Goal: Task Accomplishment & Management: Complete application form

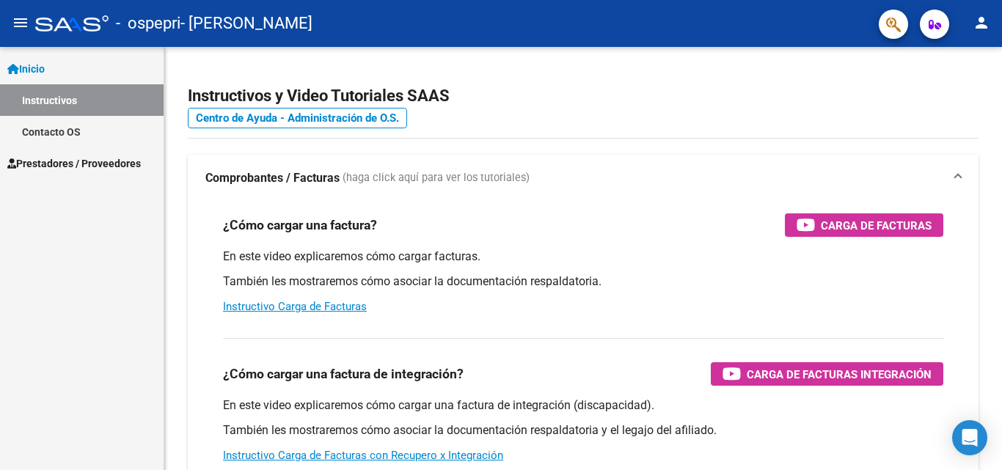
click at [72, 164] on span "Prestadores / Proveedores" at bounding box center [74, 164] width 134 height 16
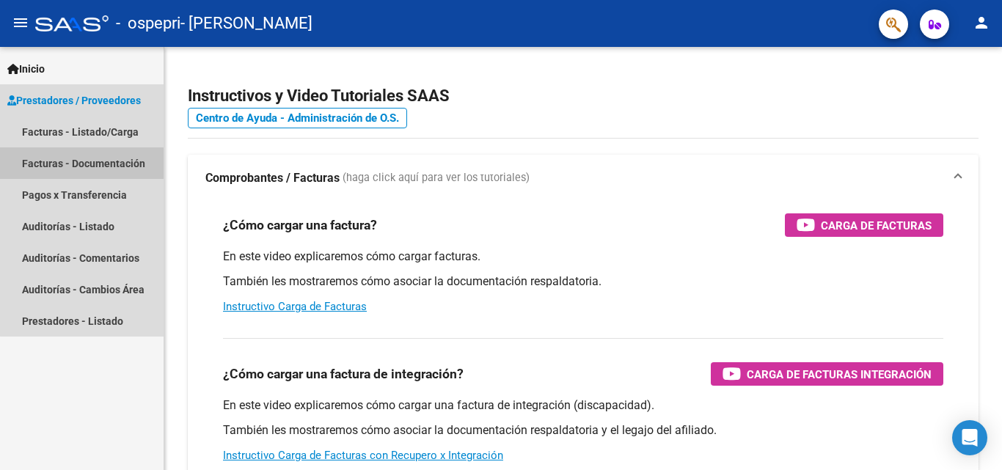
click at [85, 158] on link "Facturas - Documentación" at bounding box center [82, 163] width 164 height 32
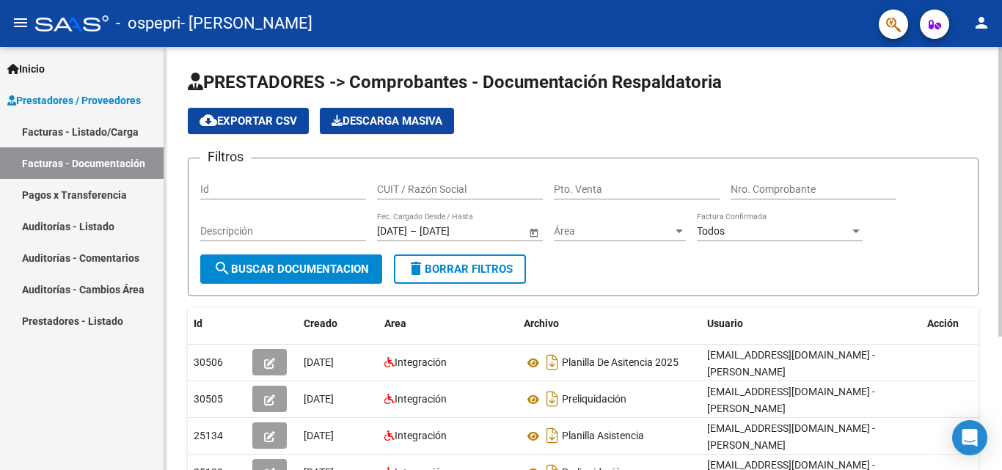
click at [347, 270] on span "search Buscar Documentacion" at bounding box center [292, 269] width 156 height 13
click at [335, 274] on span "search Buscar Documentacion" at bounding box center [292, 269] width 156 height 13
click at [48, 165] on link "Facturas - Documentación" at bounding box center [82, 163] width 164 height 32
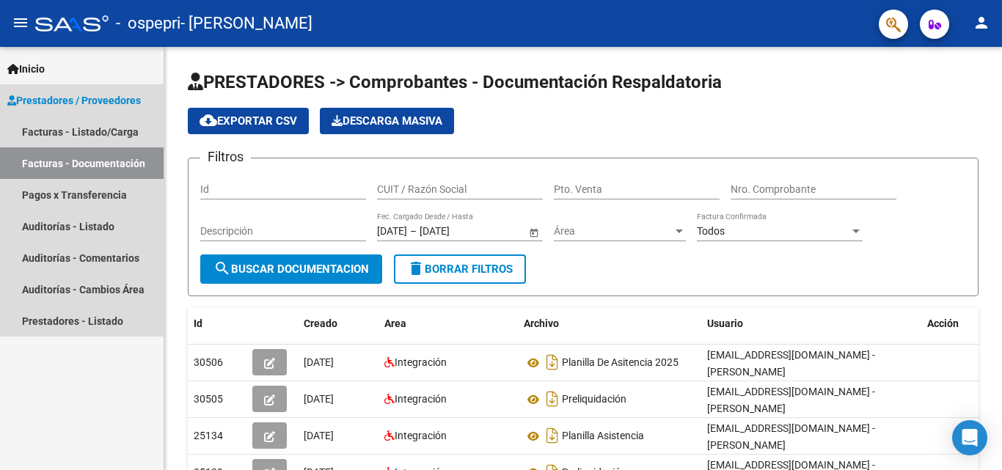
click at [93, 161] on link "Facturas - Documentación" at bounding box center [82, 163] width 164 height 32
click at [99, 134] on link "Facturas - Listado/Carga" at bounding box center [82, 132] width 164 height 32
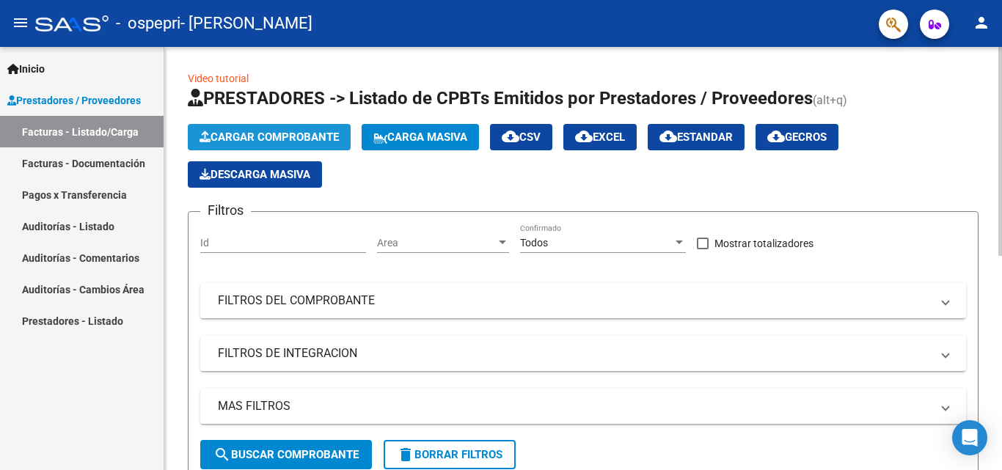
click at [270, 140] on span "Cargar Comprobante" at bounding box center [269, 137] width 139 height 13
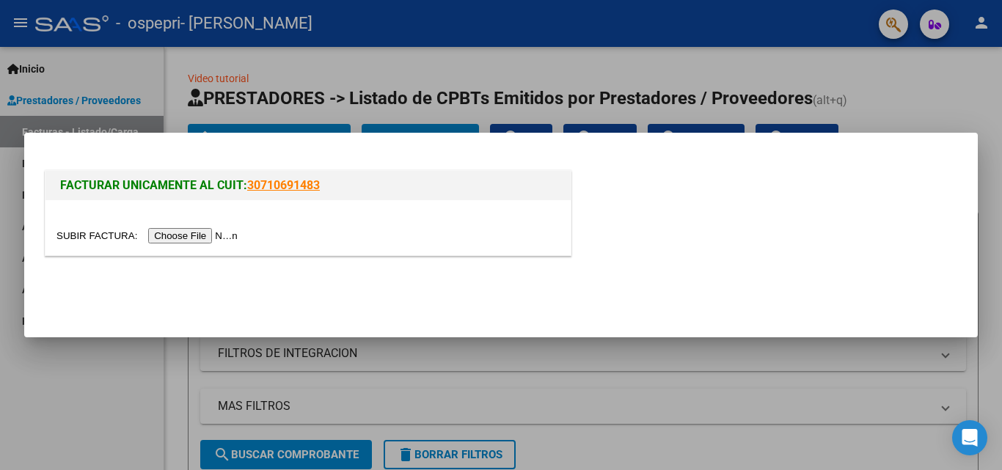
click at [183, 236] on input "file" at bounding box center [149, 235] width 186 height 15
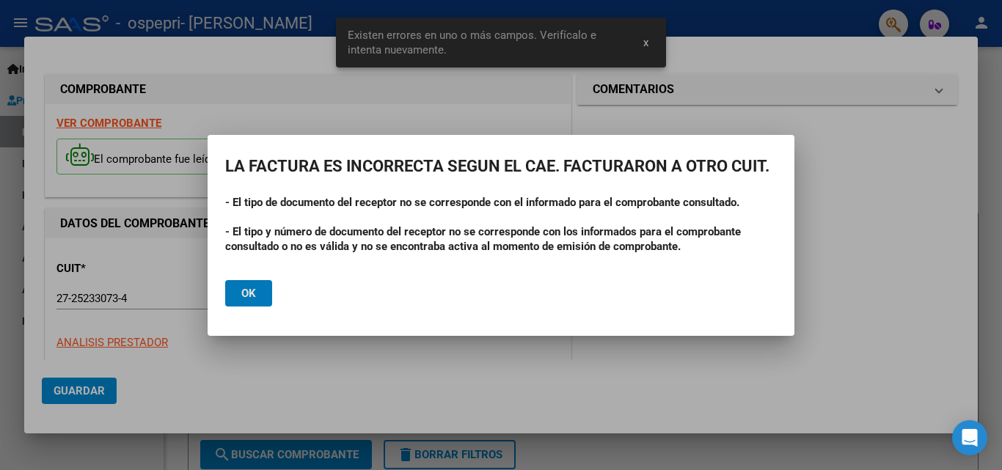
scroll to position [331, 0]
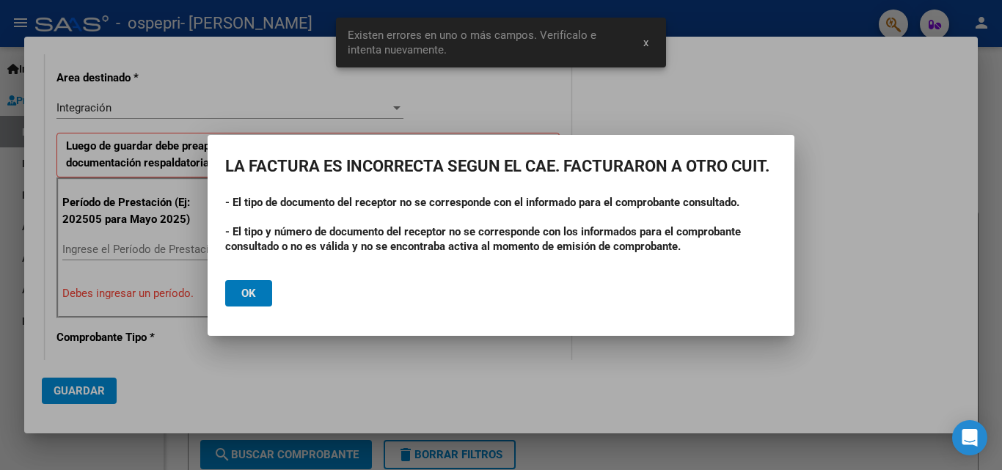
click at [310, 370] on div at bounding box center [501, 235] width 1002 height 470
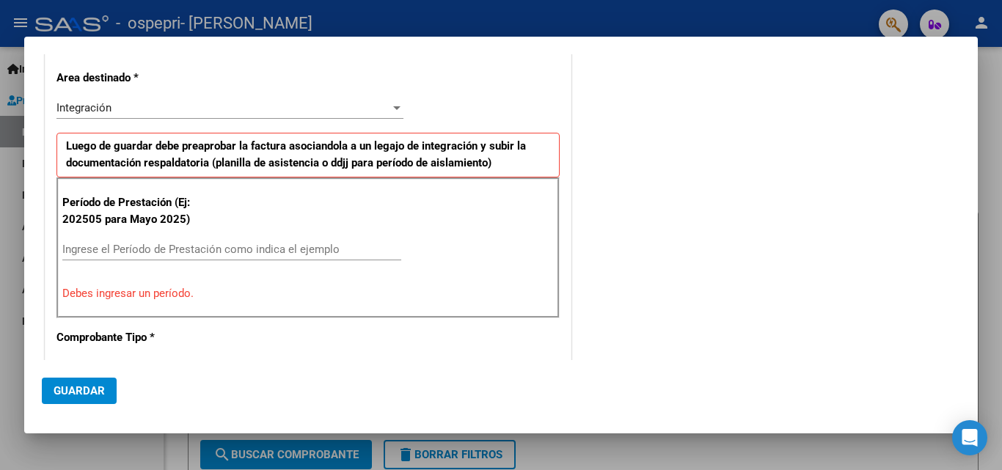
click at [284, 389] on mat-dialog-actions "Guardar" at bounding box center [501, 388] width 919 height 56
click at [990, 225] on div at bounding box center [501, 235] width 1002 height 470
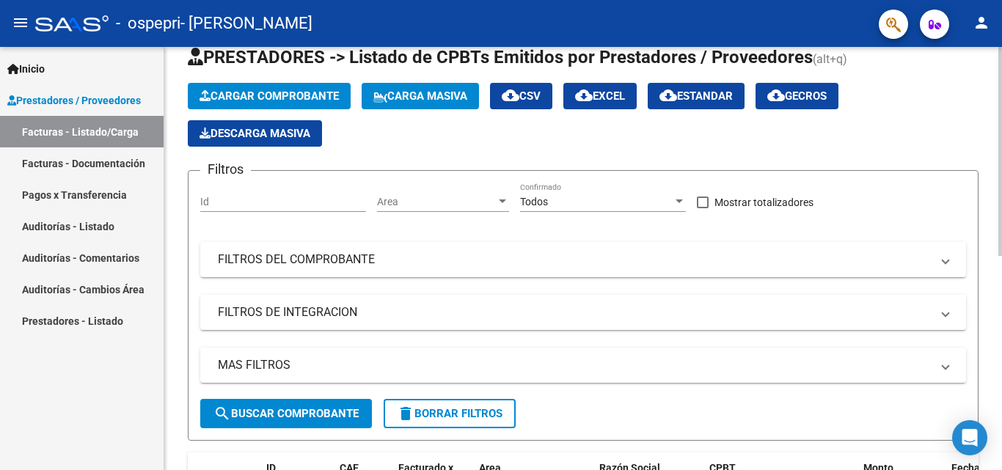
scroll to position [0, 0]
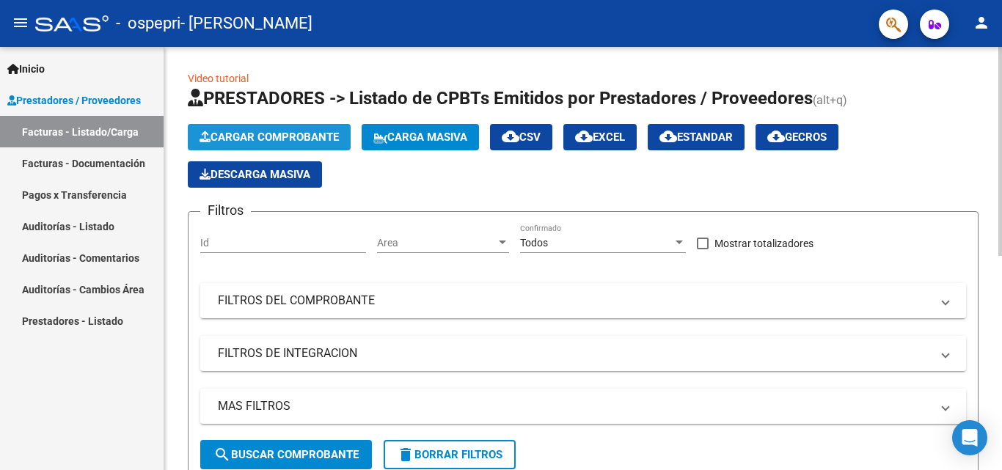
click at [277, 137] on span "Cargar Comprobante" at bounding box center [269, 137] width 139 height 13
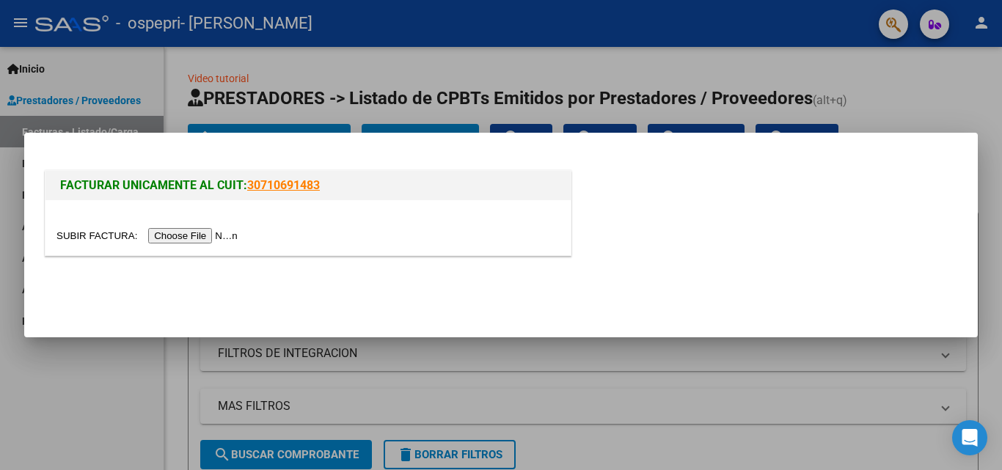
click at [211, 236] on input "file" at bounding box center [149, 235] width 186 height 15
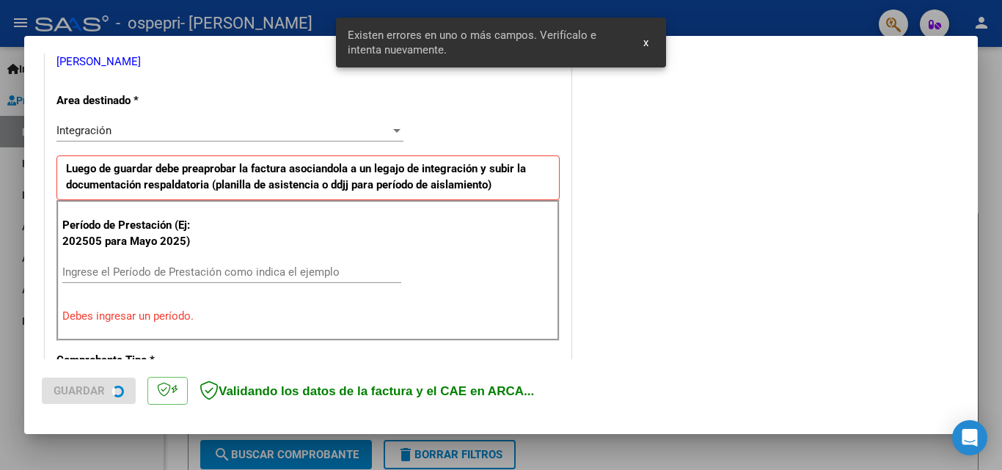
scroll to position [331, 0]
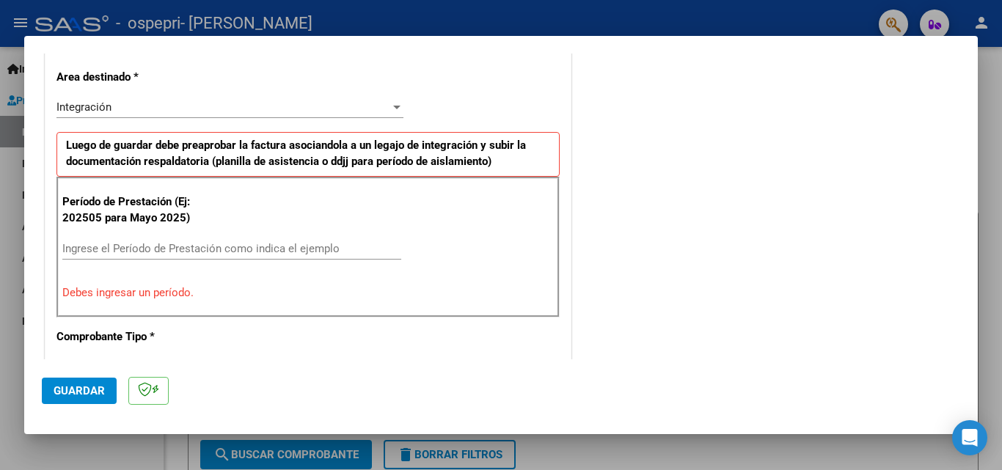
click at [161, 249] on input "Ingrese el Período de Prestación como indica el ejemplo" at bounding box center [231, 248] width 339 height 13
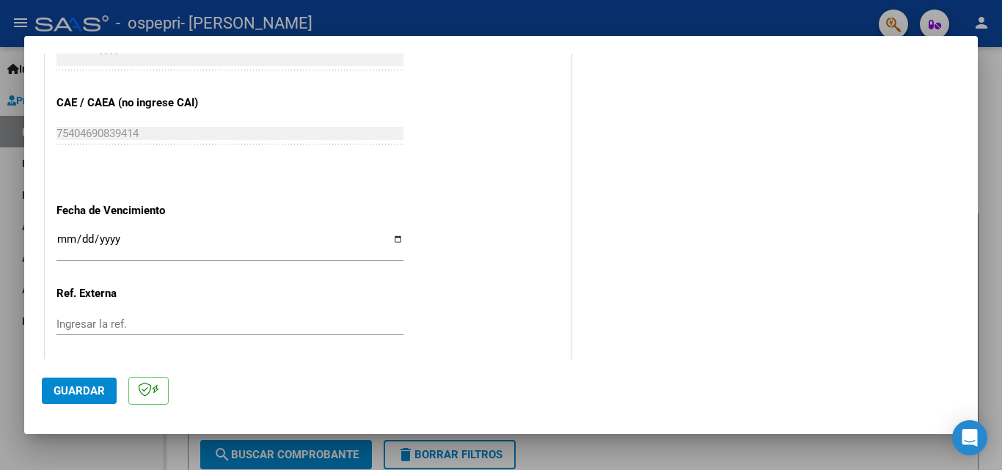
scroll to position [912, 0]
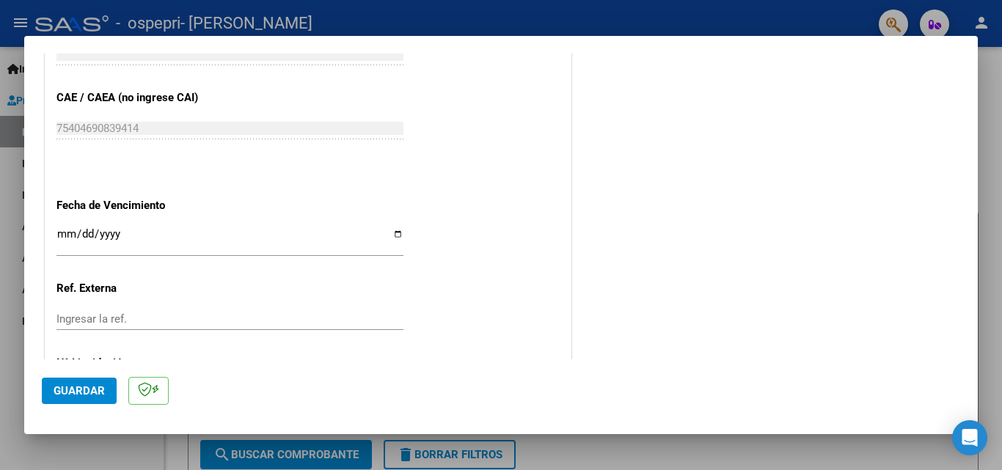
type input "202508"
click at [87, 230] on input "Ingresar la fecha" at bounding box center [229, 239] width 347 height 23
click at [60, 236] on input "Ingresar la fecha" at bounding box center [229, 239] width 347 height 23
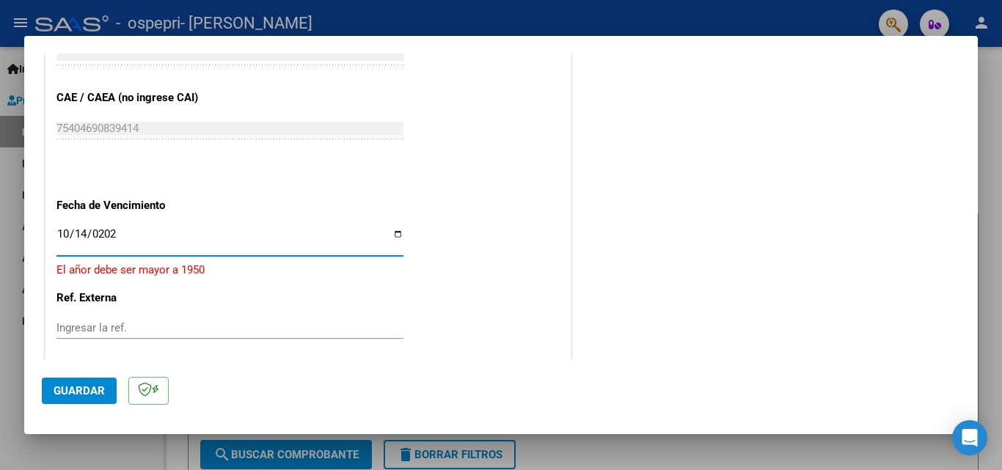
type input "[DATE]"
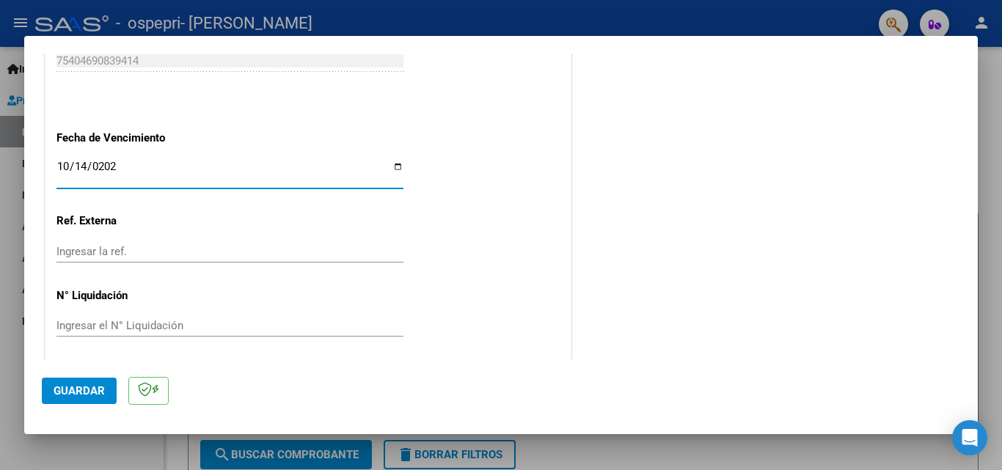
scroll to position [985, 0]
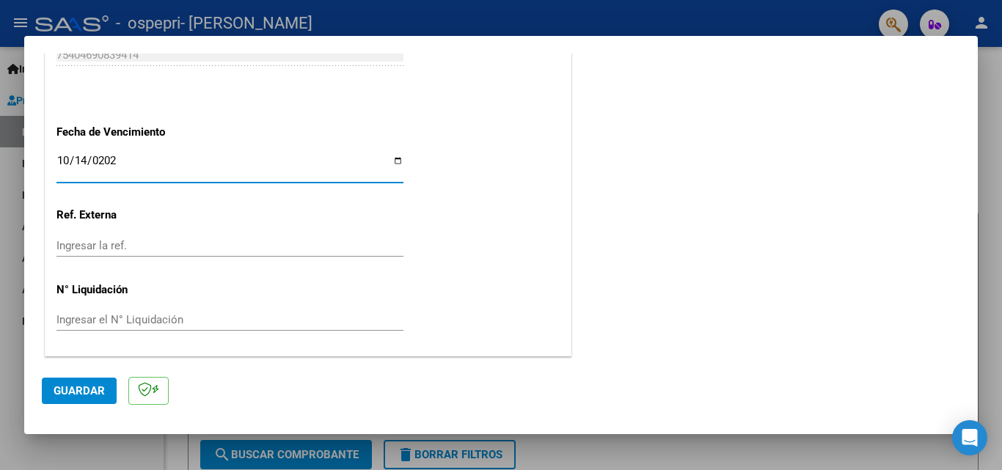
click at [180, 257] on div "Ingresar la ref." at bounding box center [229, 253] width 347 height 36
click at [138, 253] on div "Ingresar la ref." at bounding box center [229, 246] width 347 height 22
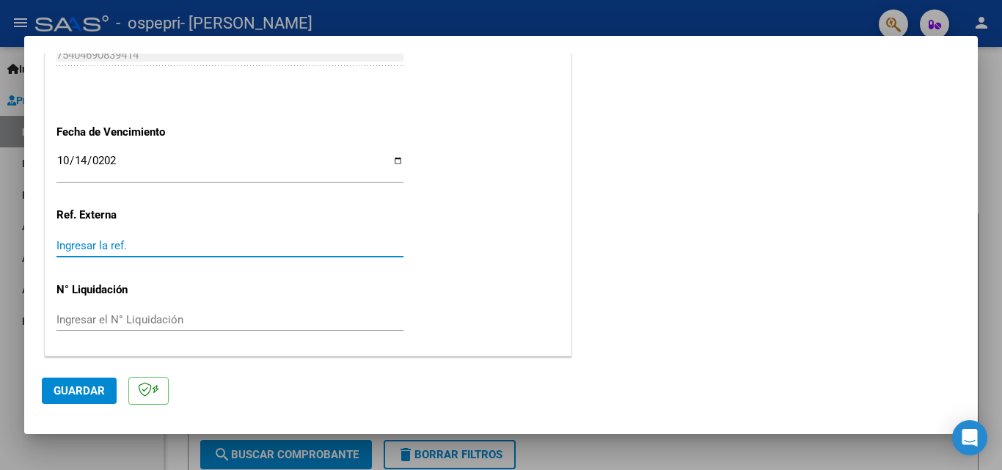
click at [133, 321] on input "Ingresar el N° Liquidación" at bounding box center [229, 319] width 347 height 13
click at [69, 385] on span "Guardar" at bounding box center [79, 390] width 51 height 13
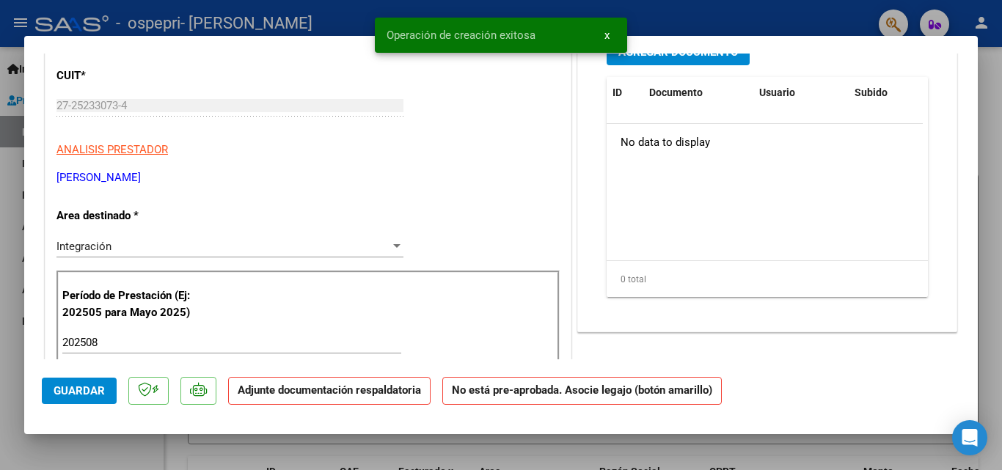
scroll to position [0, 0]
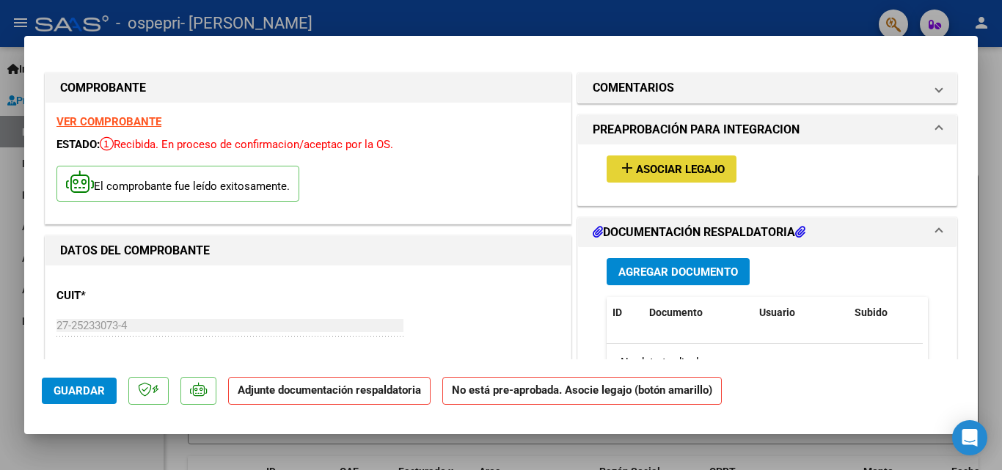
click at [623, 166] on mat-icon "add" at bounding box center [627, 168] width 18 height 18
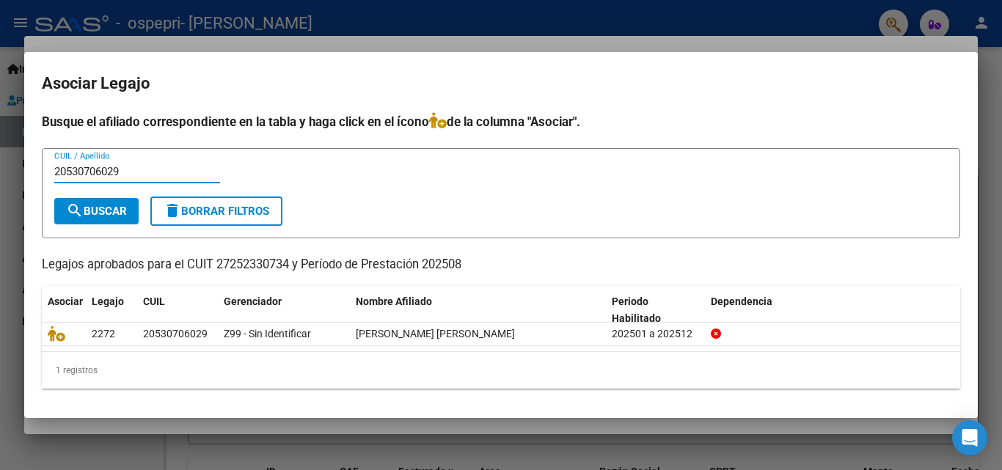
type input "20530706029"
click at [108, 209] on span "search Buscar" at bounding box center [96, 211] width 61 height 13
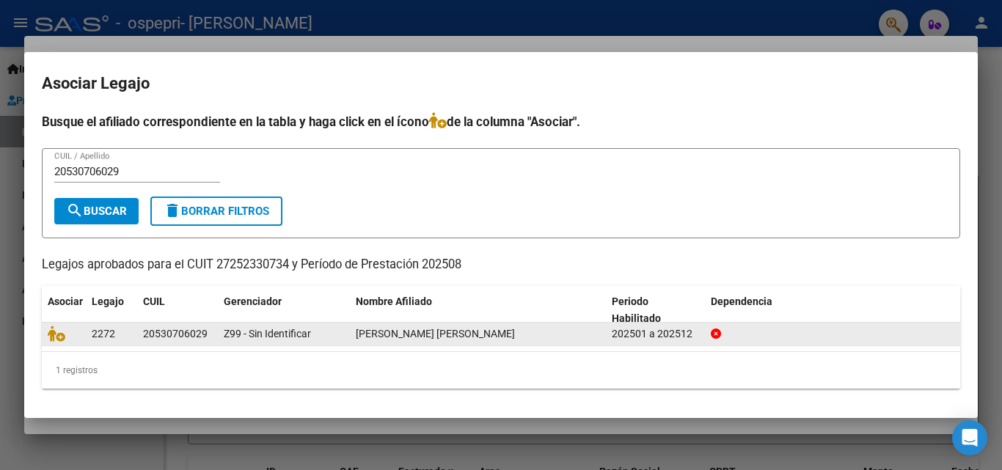
click at [199, 338] on div "20530706029" at bounding box center [175, 334] width 65 height 17
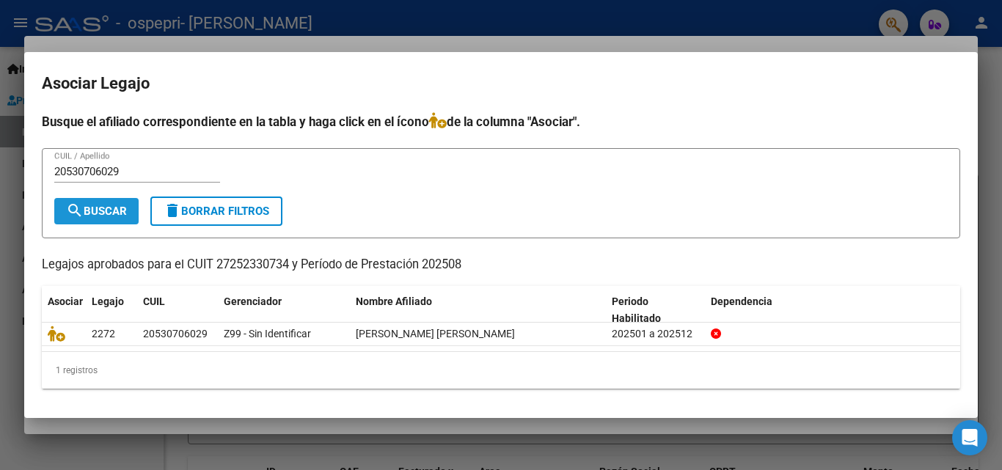
click at [119, 208] on span "search Buscar" at bounding box center [96, 211] width 61 height 13
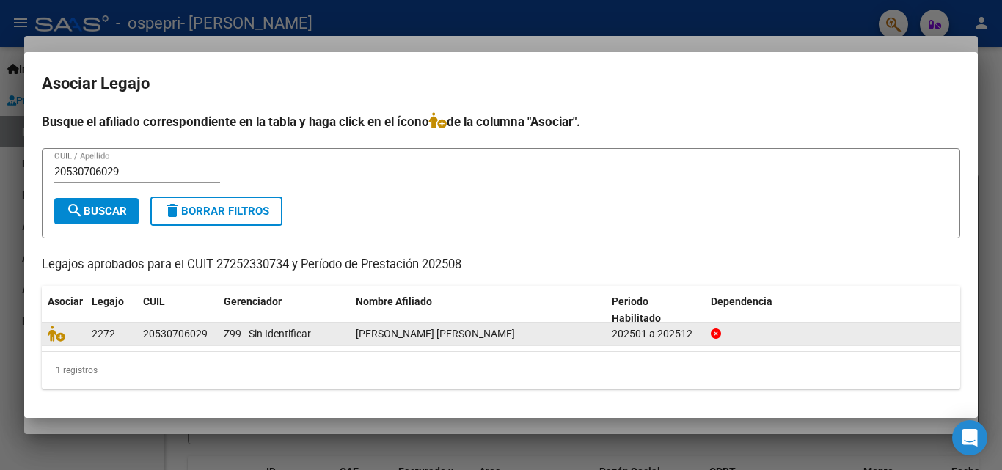
click at [120, 338] on div "2272" at bounding box center [112, 334] width 40 height 17
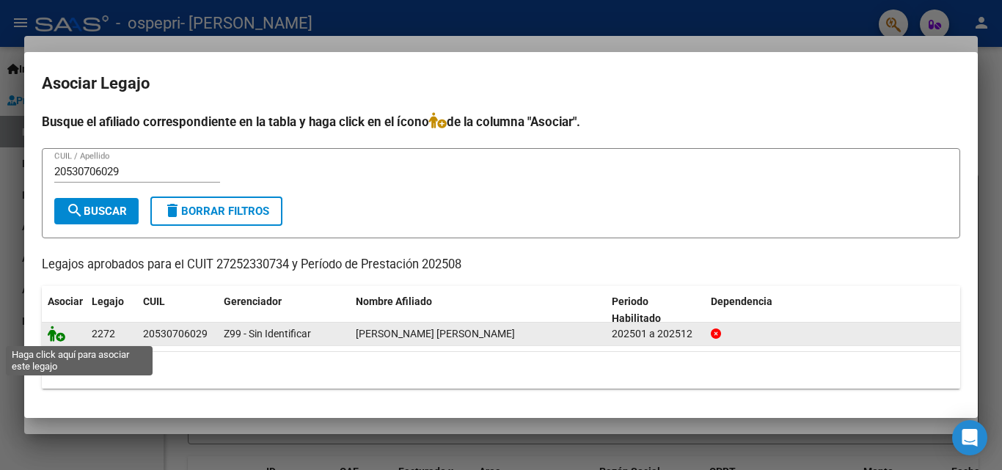
click at [59, 341] on icon at bounding box center [57, 334] width 18 height 16
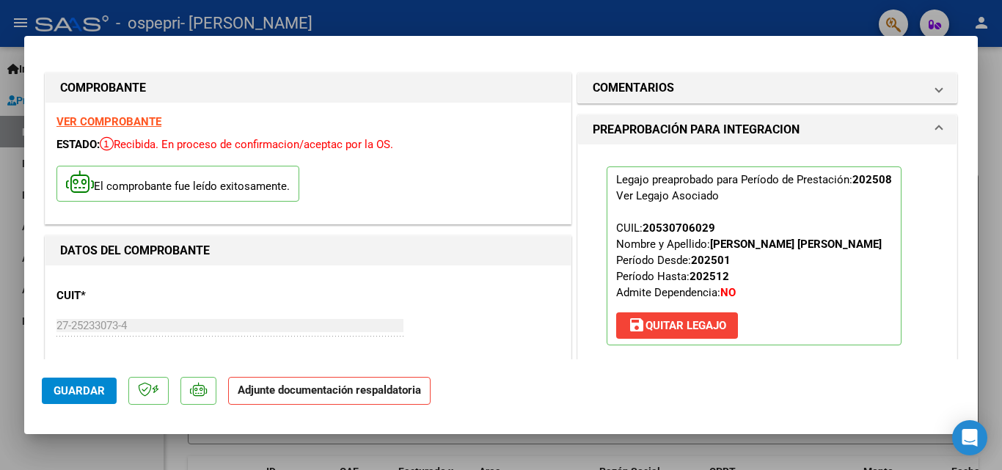
click at [352, 399] on p "Adjunte documentación respaldatoria" at bounding box center [329, 391] width 202 height 29
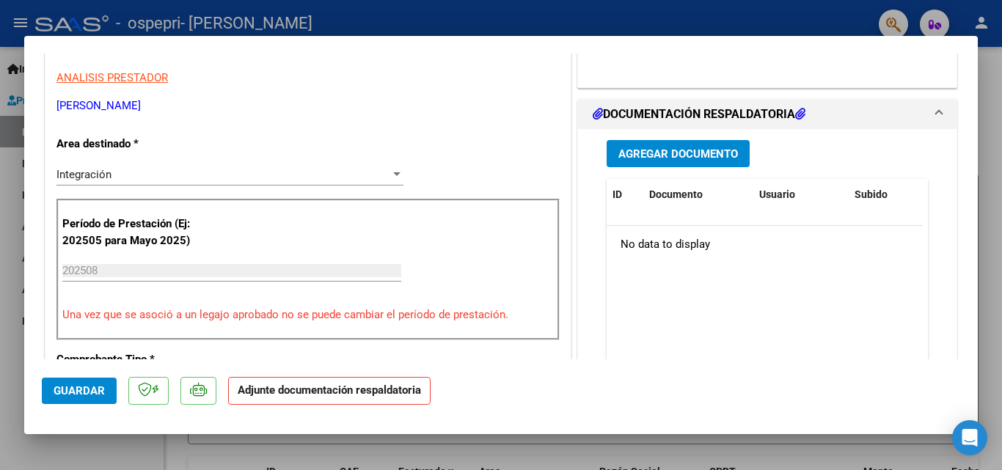
scroll to position [293, 0]
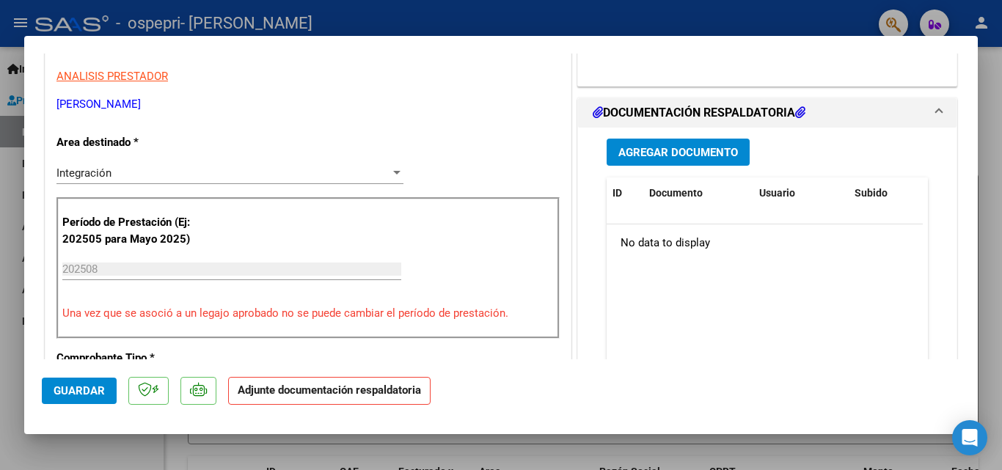
click at [644, 158] on span "Agregar Documento" at bounding box center [678, 152] width 120 height 13
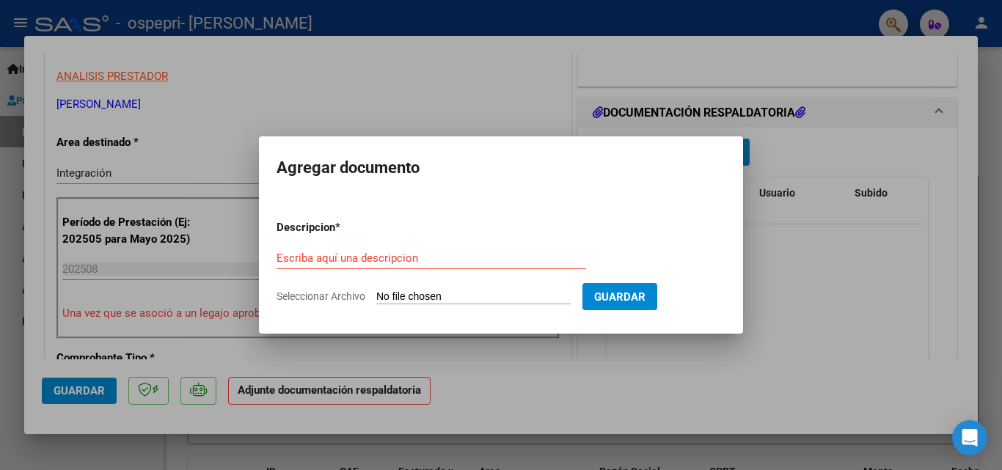
click at [336, 250] on div "Escriba aquí una descripcion" at bounding box center [432, 258] width 310 height 22
click at [321, 249] on div "Escriba aquí una descripcion" at bounding box center [432, 258] width 310 height 22
click at [321, 258] on input "Escriba aquí una descripcion" at bounding box center [432, 258] width 310 height 13
click at [392, 293] on input "Seleccionar Archivo" at bounding box center [473, 298] width 194 height 14
type input "C:\fakepath\PLANILLA [DATE].pdf"
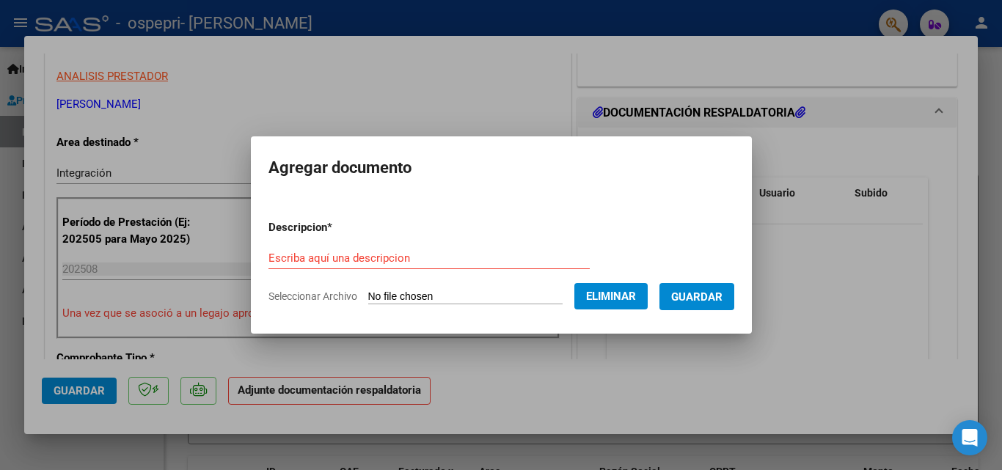
click at [715, 299] on span "Guardar" at bounding box center [696, 297] width 51 height 13
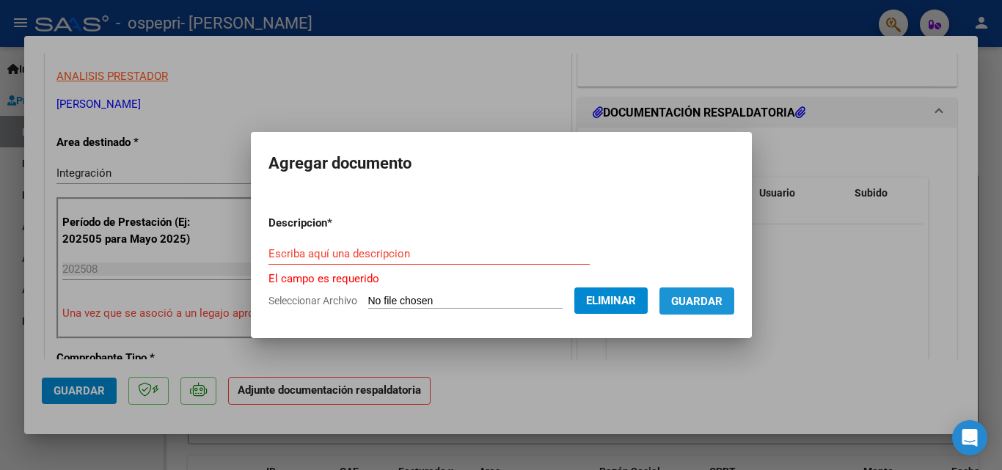
click at [715, 305] on span "Guardar" at bounding box center [696, 301] width 51 height 13
click at [701, 310] on button "Guardar" at bounding box center [697, 301] width 75 height 27
click at [313, 251] on input "Escriba aquí una descripcion" at bounding box center [429, 253] width 321 height 13
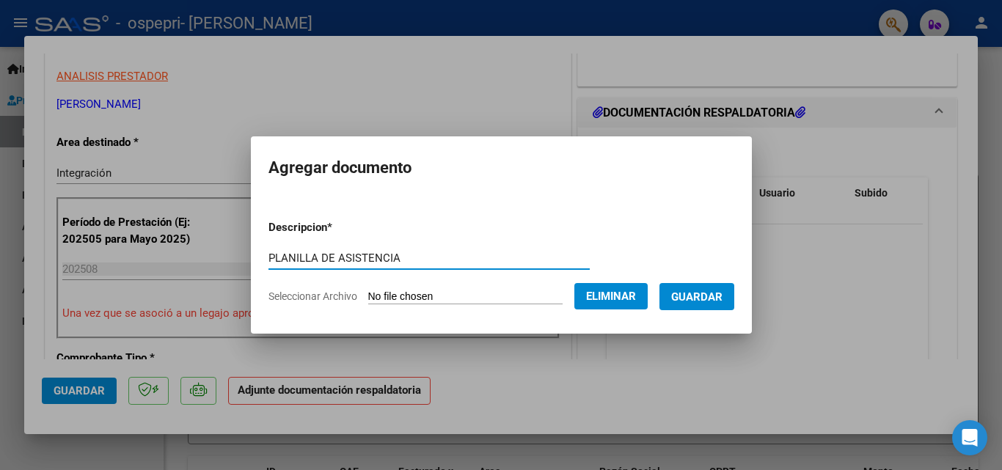
type input "PLANILLA DE ASISTENCIA"
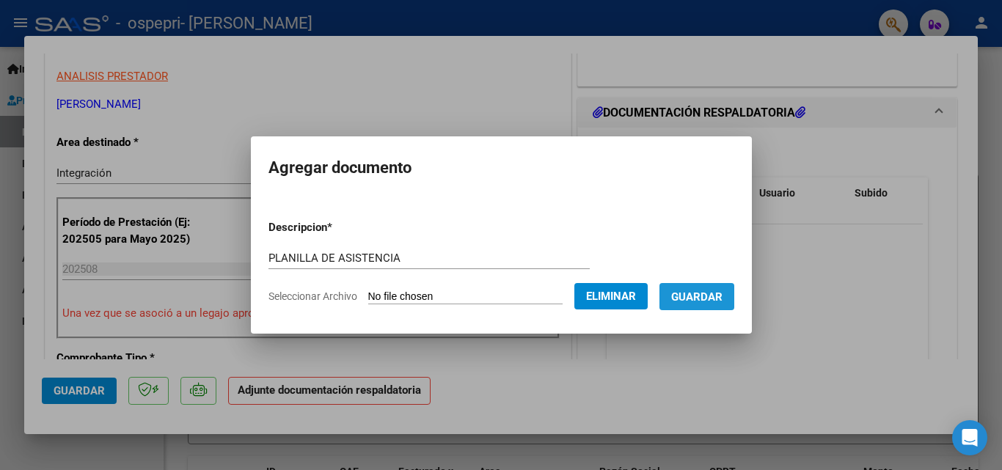
click at [720, 296] on span "Guardar" at bounding box center [696, 297] width 51 height 13
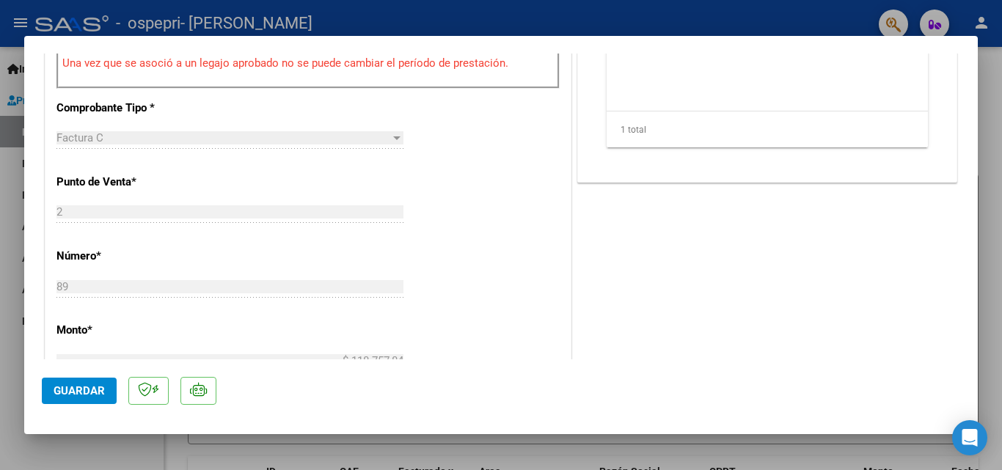
scroll to position [587, 0]
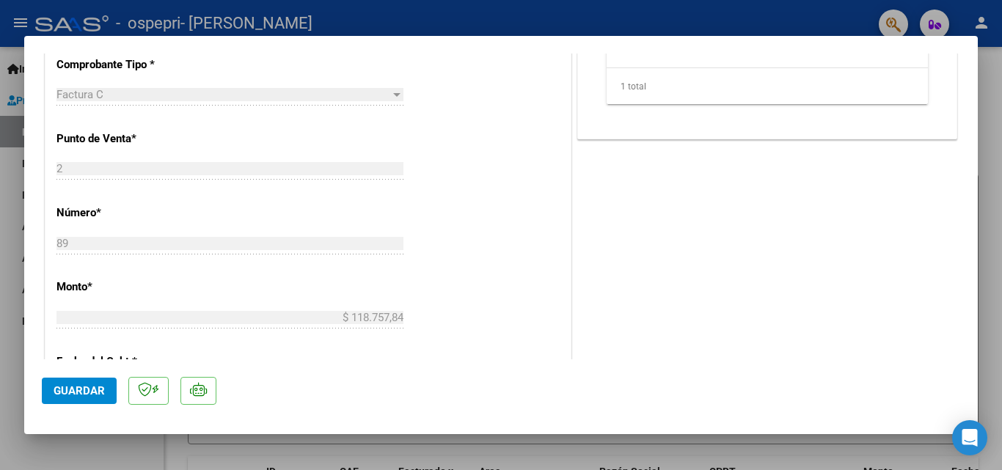
click at [78, 386] on span "Guardar" at bounding box center [79, 390] width 51 height 13
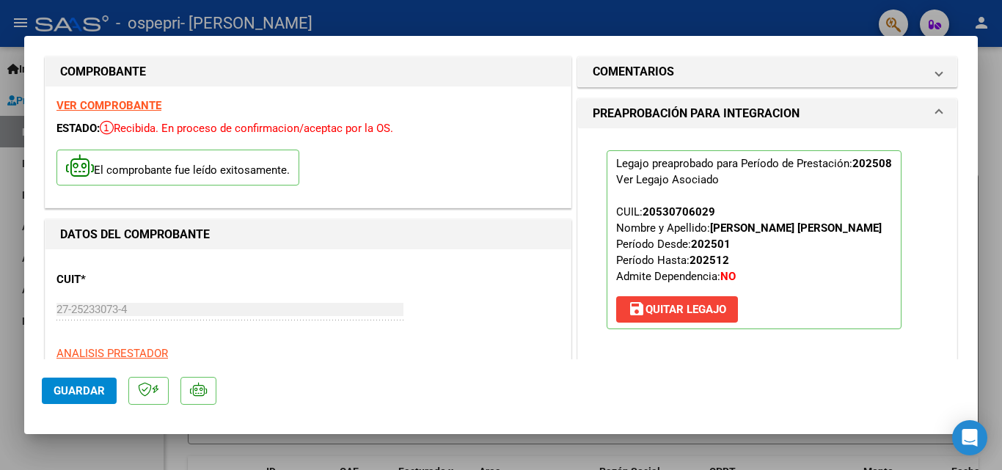
scroll to position [0, 0]
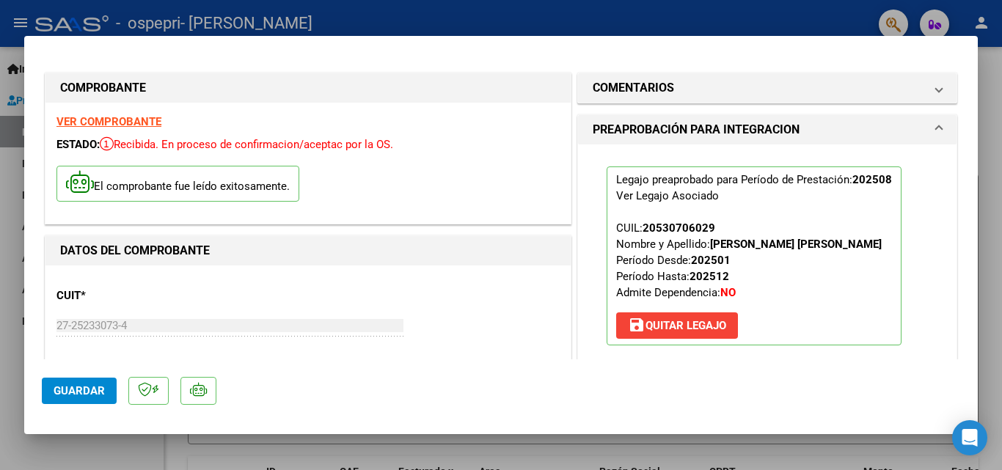
click at [983, 202] on div at bounding box center [501, 235] width 1002 height 470
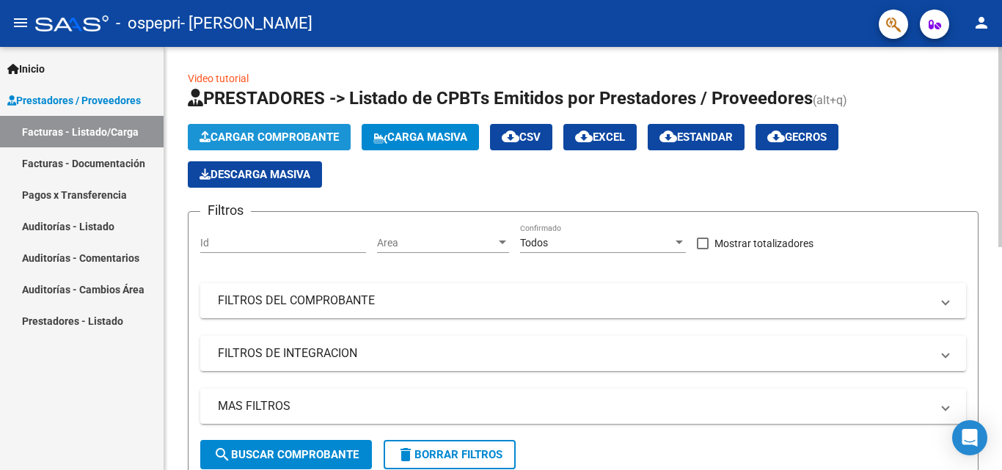
click at [278, 137] on span "Cargar Comprobante" at bounding box center [269, 137] width 139 height 13
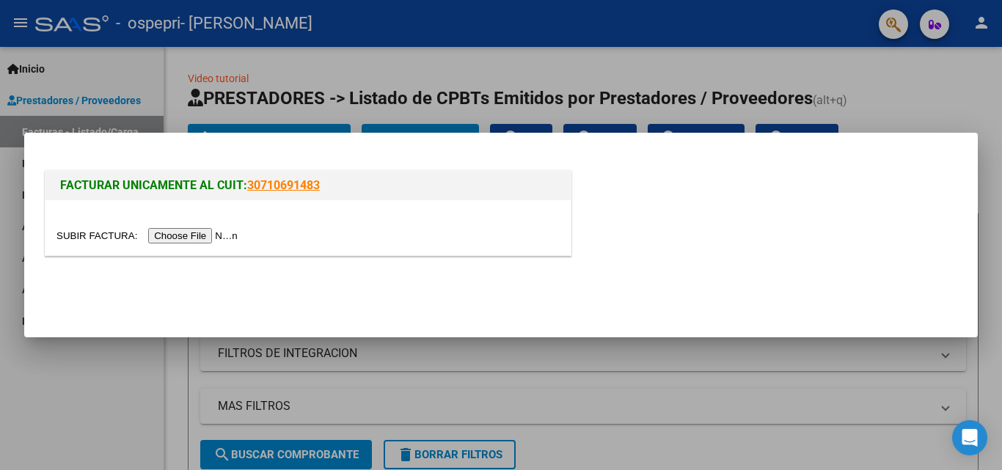
click at [195, 235] on input "file" at bounding box center [149, 235] width 186 height 15
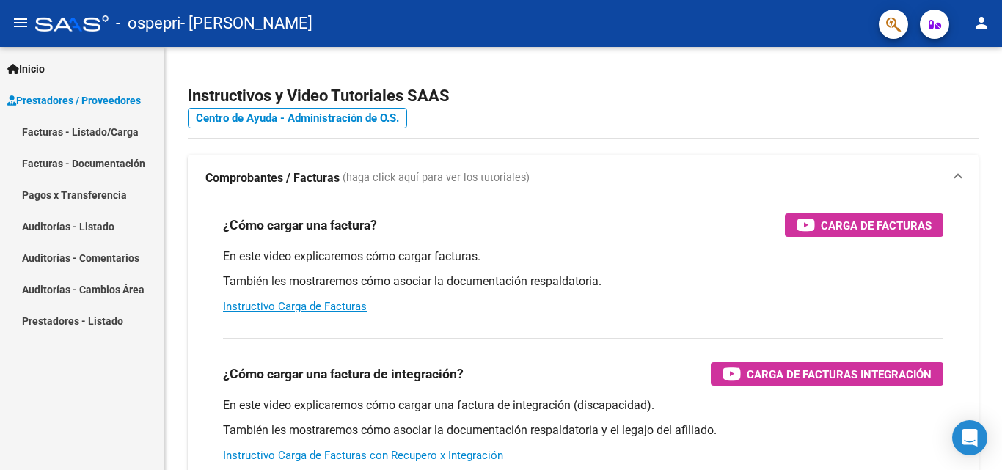
click at [72, 101] on span "Prestadores / Proveedores" at bounding box center [74, 100] width 134 height 16
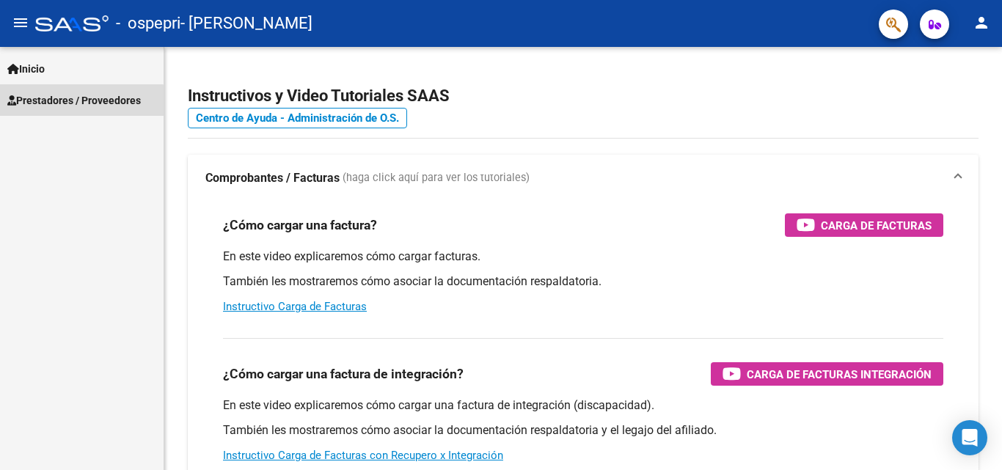
click at [72, 106] on span "Prestadores / Proveedores" at bounding box center [74, 100] width 134 height 16
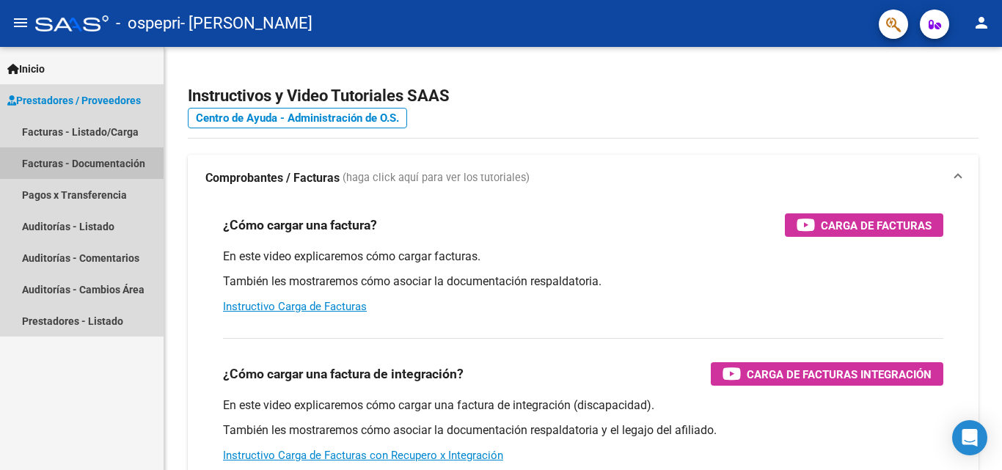
click at [66, 168] on link "Facturas - Documentación" at bounding box center [82, 163] width 164 height 32
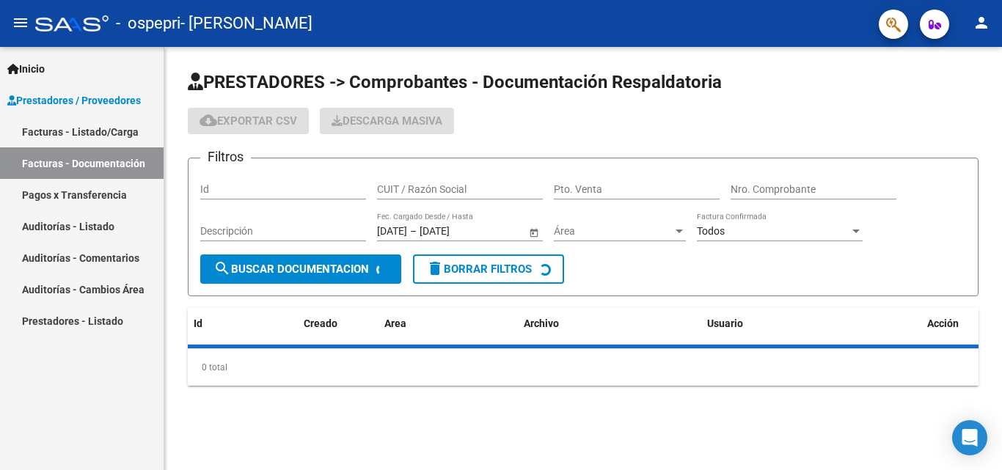
click at [65, 135] on link "Facturas - Listado/Carga" at bounding box center [82, 132] width 164 height 32
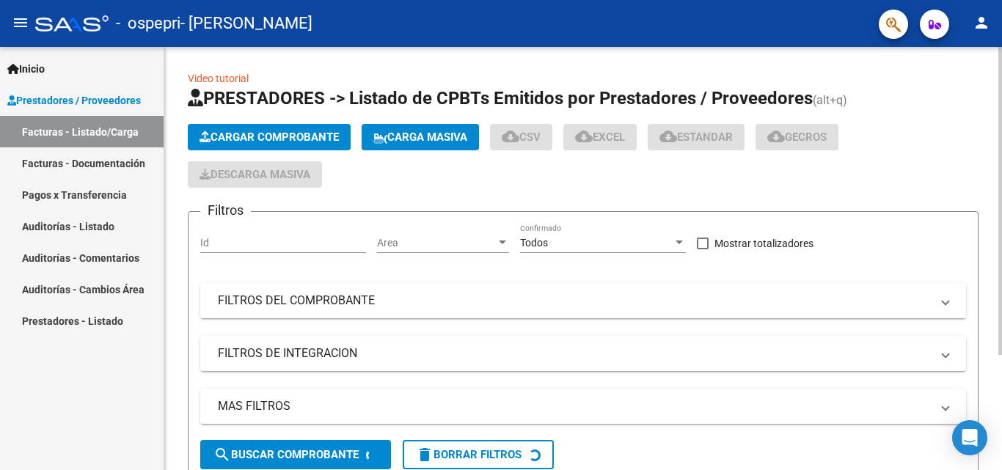
click at [261, 131] on span "Cargar Comprobante" at bounding box center [269, 137] width 139 height 13
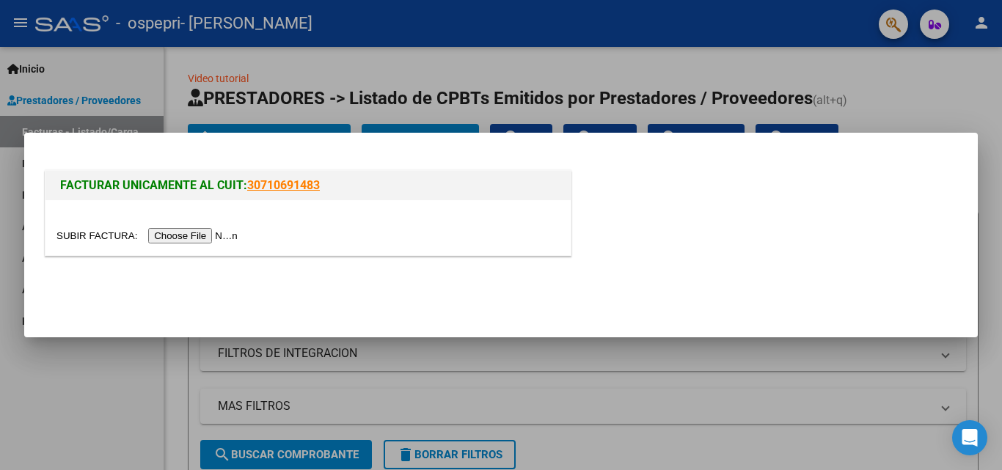
click at [187, 230] on input "file" at bounding box center [149, 235] width 186 height 15
click at [193, 239] on input "file" at bounding box center [149, 235] width 186 height 15
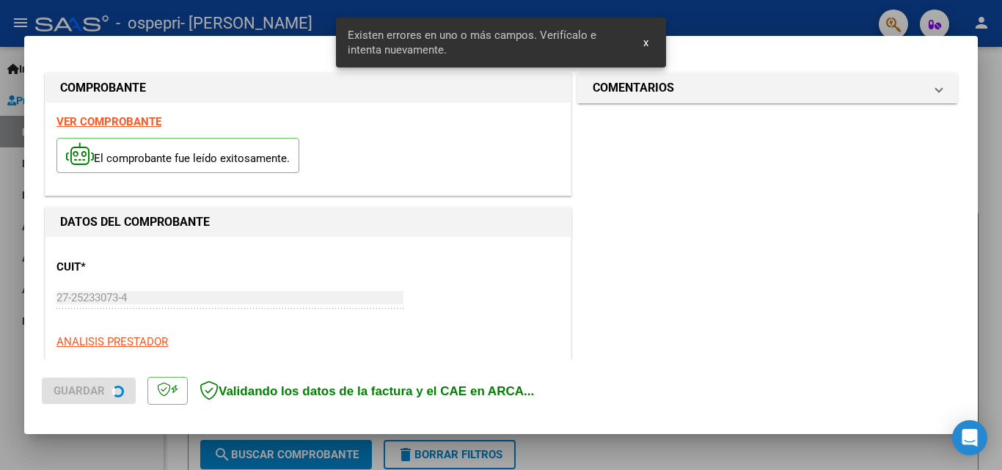
scroll to position [331, 0]
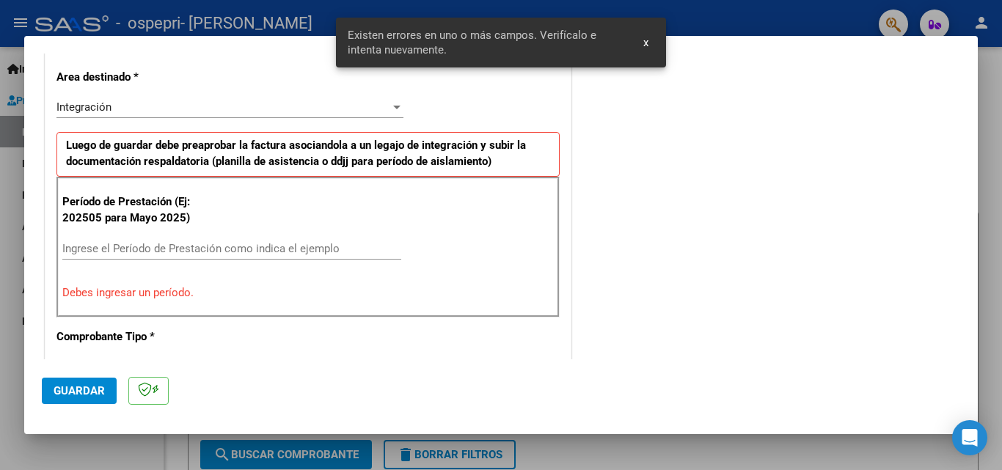
click at [103, 252] on input "Ingrese el Período de Prestación como indica el ejemplo" at bounding box center [231, 248] width 339 height 13
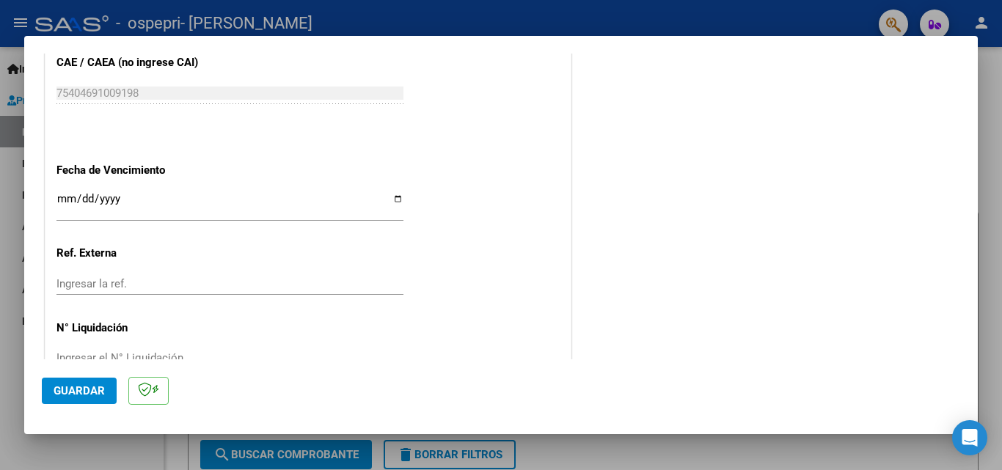
scroll to position [912, 0]
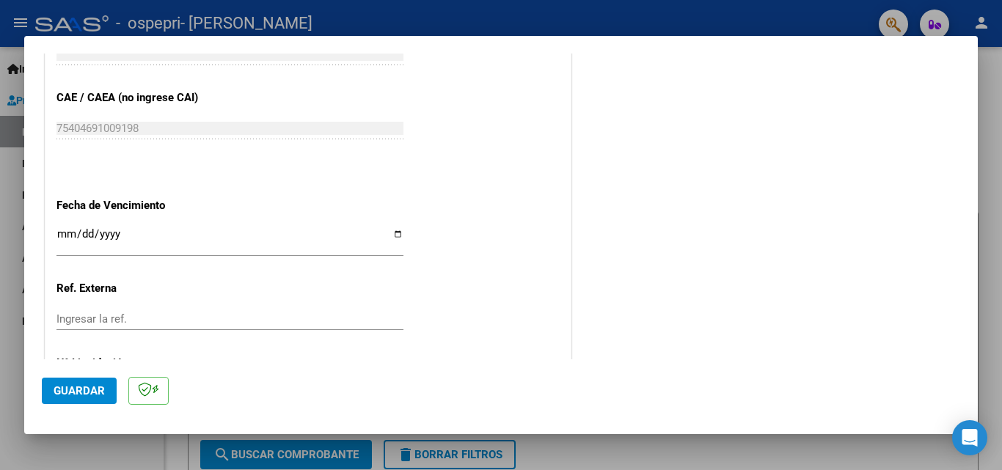
type input "202509"
click at [68, 233] on input "Ingresar la fecha" at bounding box center [229, 239] width 347 height 23
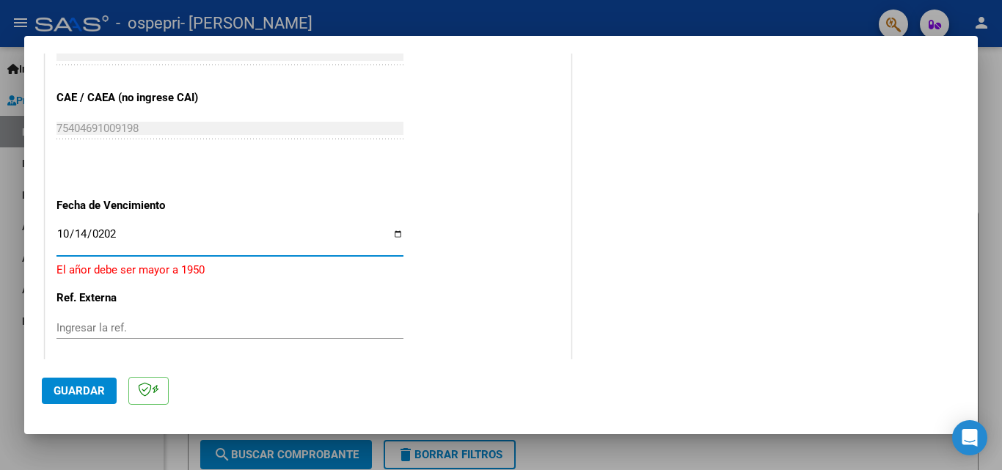
type input "[DATE]"
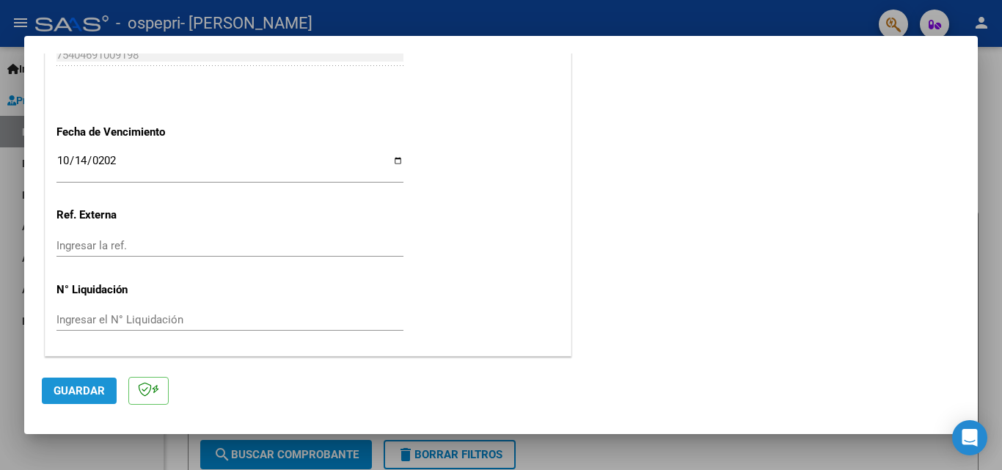
click at [76, 388] on span "Guardar" at bounding box center [79, 390] width 51 height 13
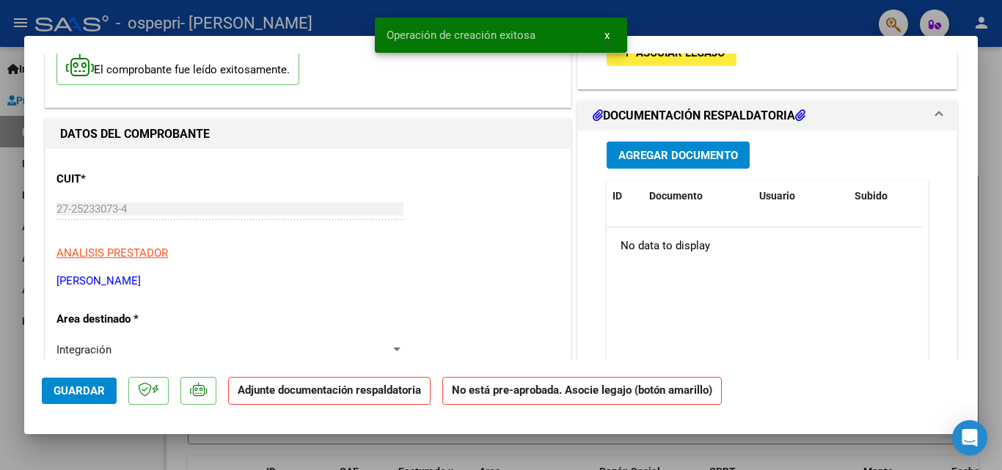
scroll to position [0, 0]
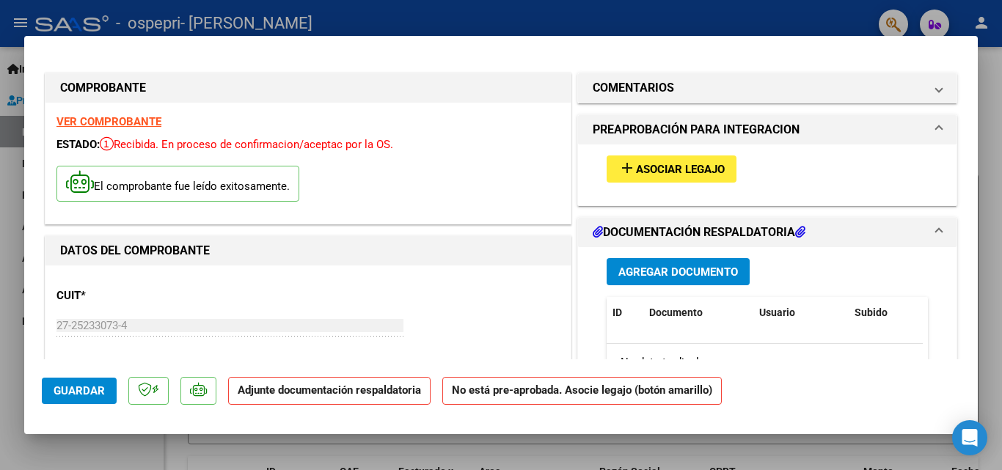
click at [627, 169] on mat-icon "add" at bounding box center [627, 168] width 18 height 18
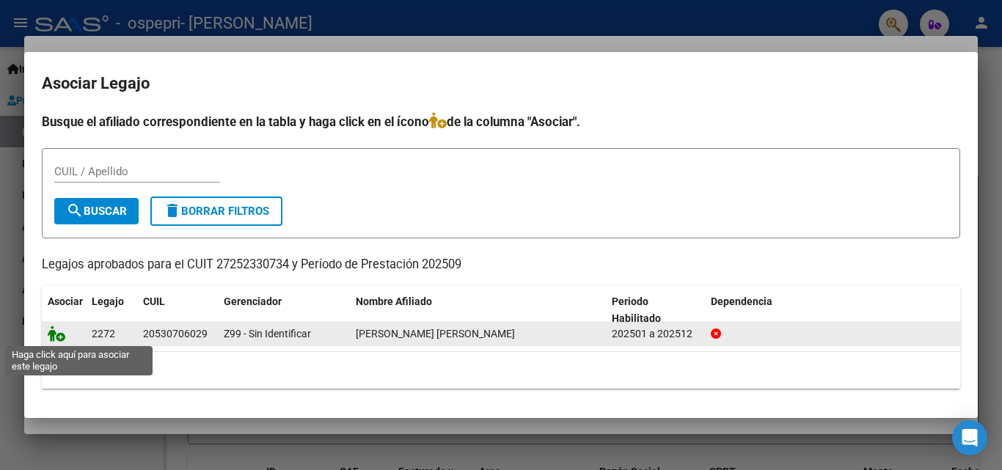
click at [56, 332] on icon at bounding box center [57, 334] width 18 height 16
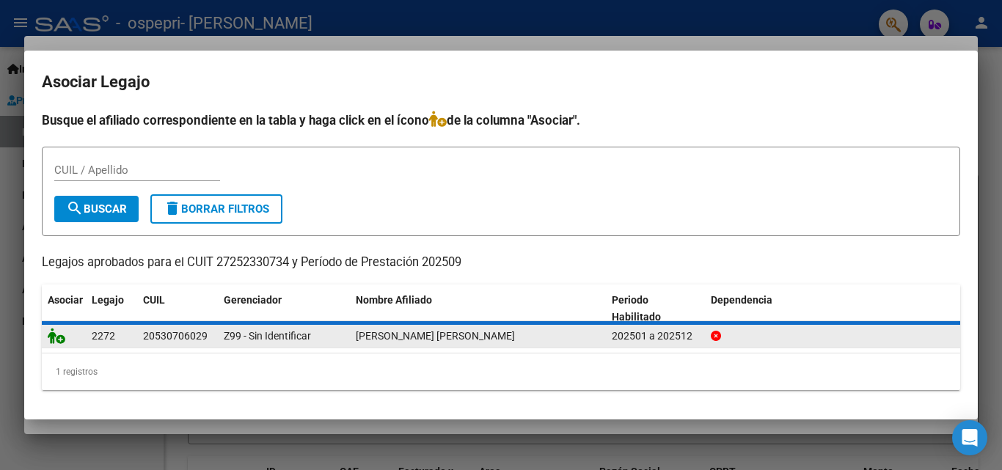
click at [56, 332] on icon at bounding box center [57, 336] width 18 height 16
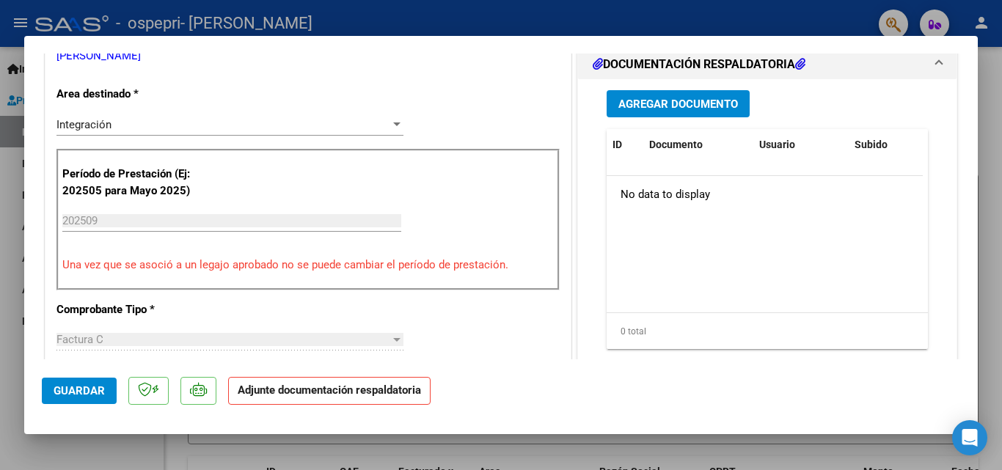
scroll to position [440, 0]
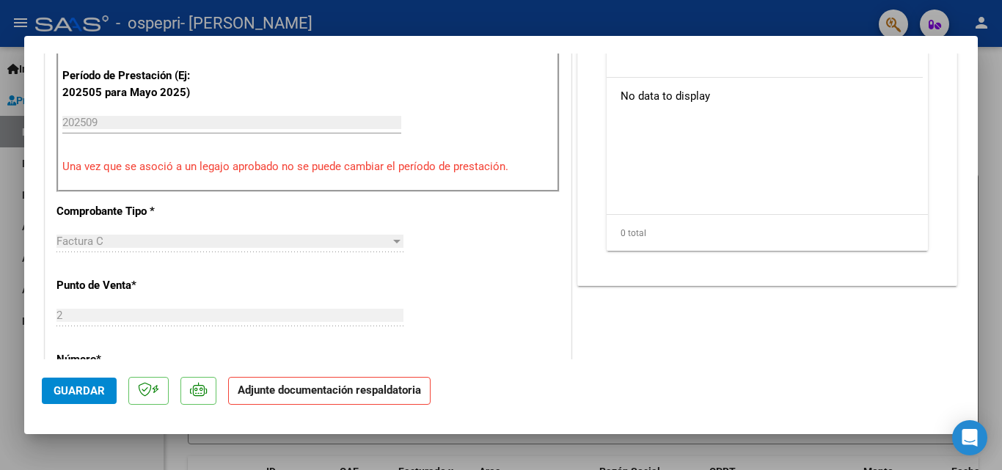
click at [371, 385] on strong "Adjunte documentación respaldatoria" at bounding box center [329, 390] width 183 height 13
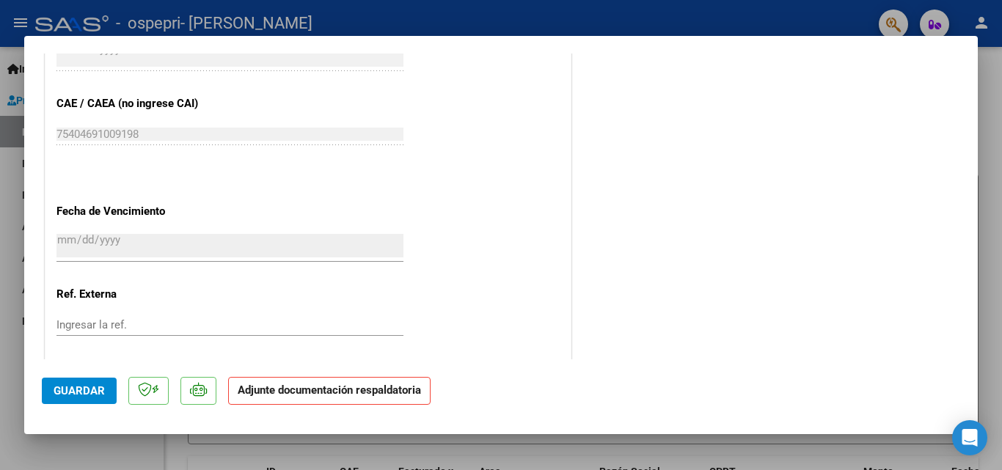
scroll to position [1007, 0]
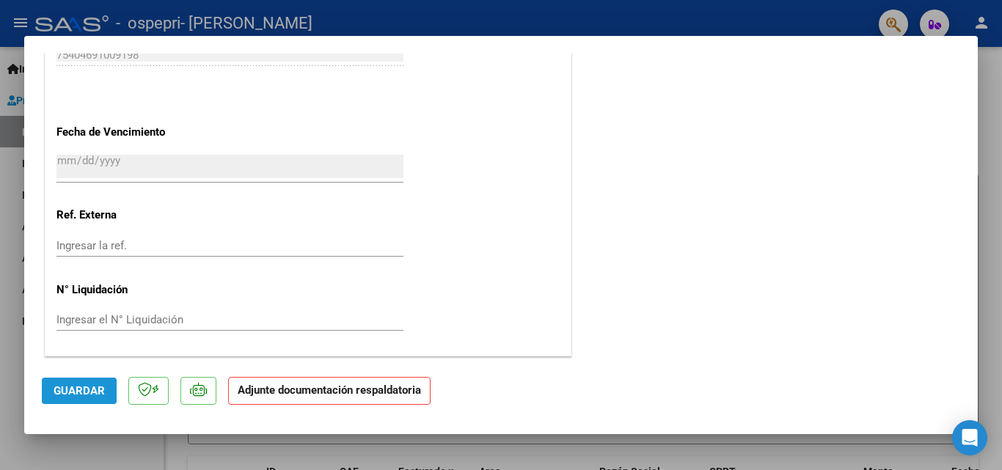
click at [98, 394] on span "Guardar" at bounding box center [79, 390] width 51 height 13
click at [81, 395] on span "Guardar" at bounding box center [79, 390] width 51 height 13
click at [290, 388] on strong "Adjunte documentación respaldatoria" at bounding box center [329, 390] width 183 height 13
click at [289, 391] on strong "Adjunte documentación respaldatoria" at bounding box center [329, 390] width 183 height 13
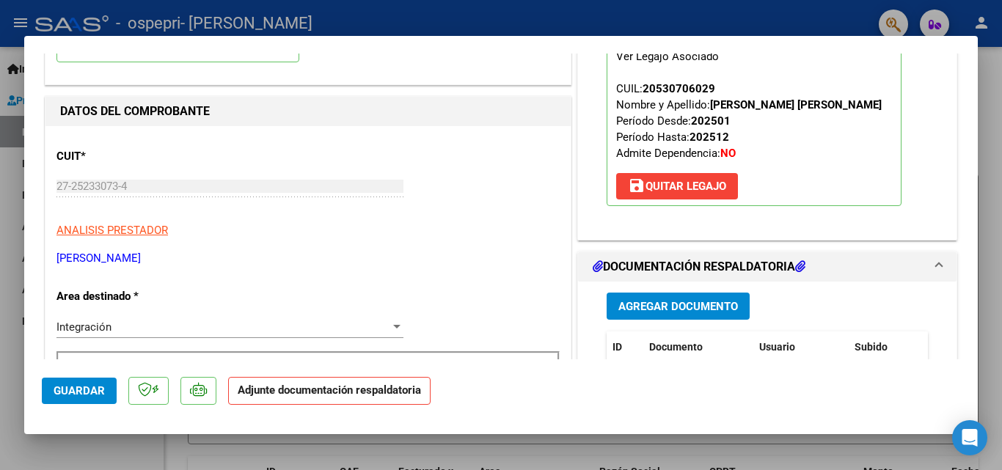
scroll to position [220, 0]
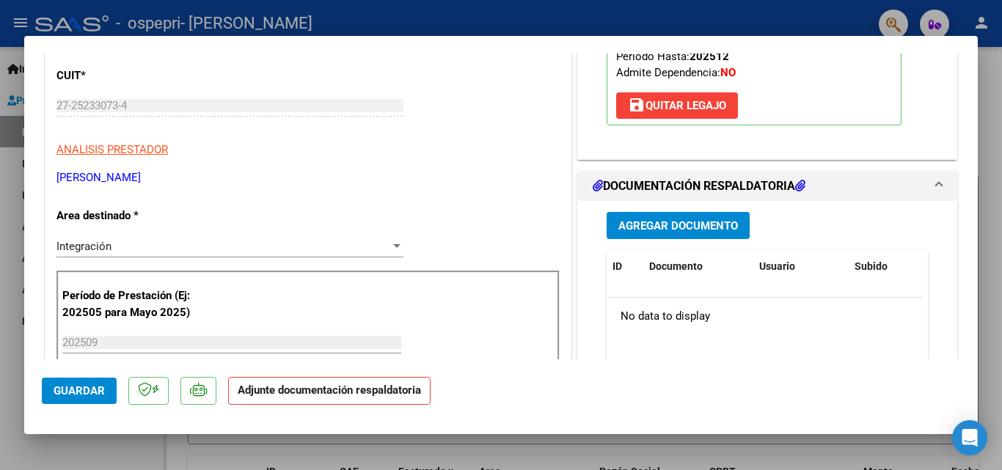
click at [638, 219] on span "Agregar Documento" at bounding box center [678, 225] width 120 height 13
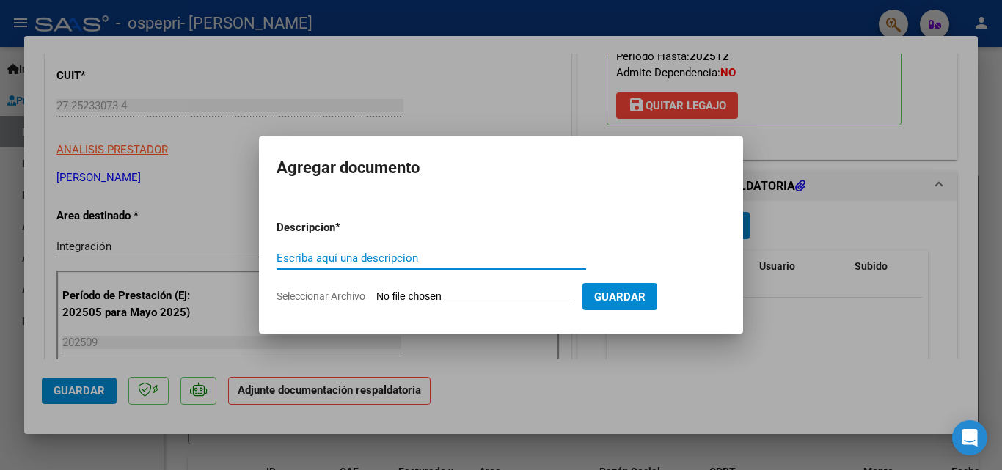
click at [304, 259] on input "Escriba aquí una descripcion" at bounding box center [432, 258] width 310 height 13
type input "PLANILLA SEPTIEMBRE 2025"
click at [310, 301] on span "Seleccionar Archivo" at bounding box center [321, 297] width 89 height 12
click at [376, 301] on input "Seleccionar Archivo" at bounding box center [473, 298] width 194 height 14
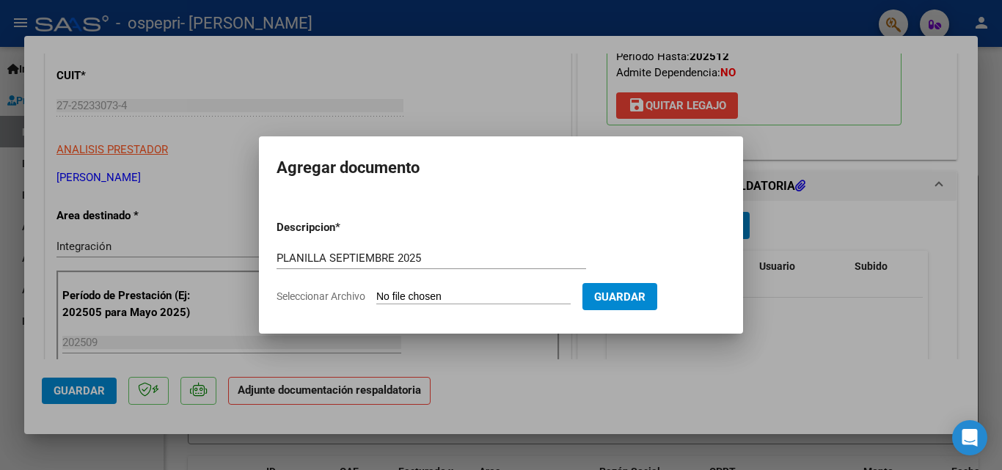
type input "C:\fakepath\PLANILLA SEPTIEMBRE 2025.pdf"
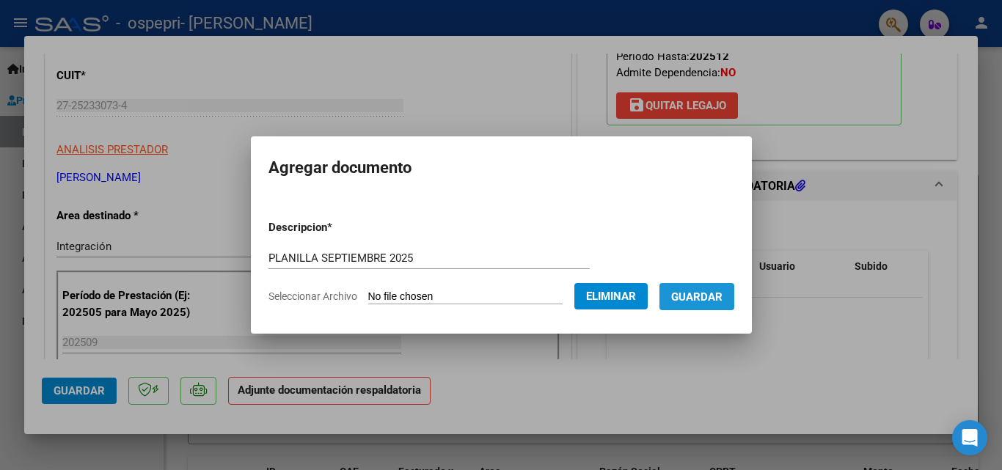
click at [723, 296] on span "Guardar" at bounding box center [696, 297] width 51 height 13
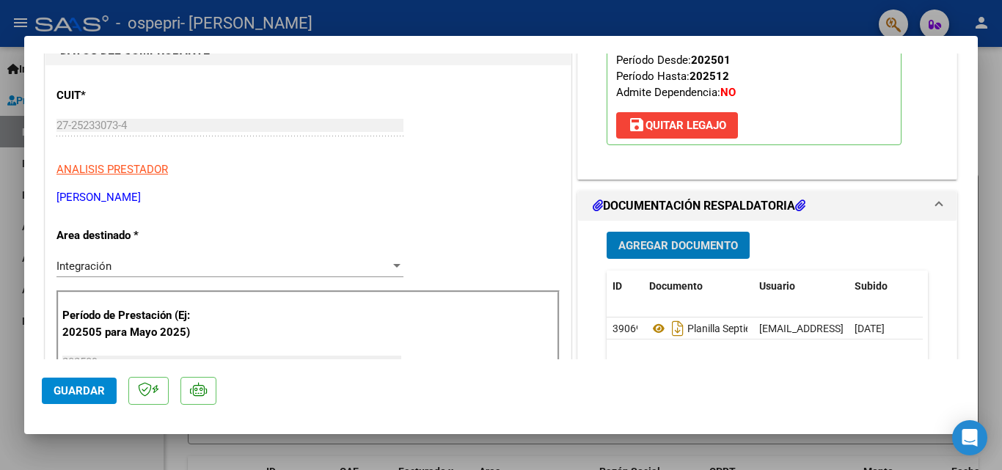
scroll to position [420, 0]
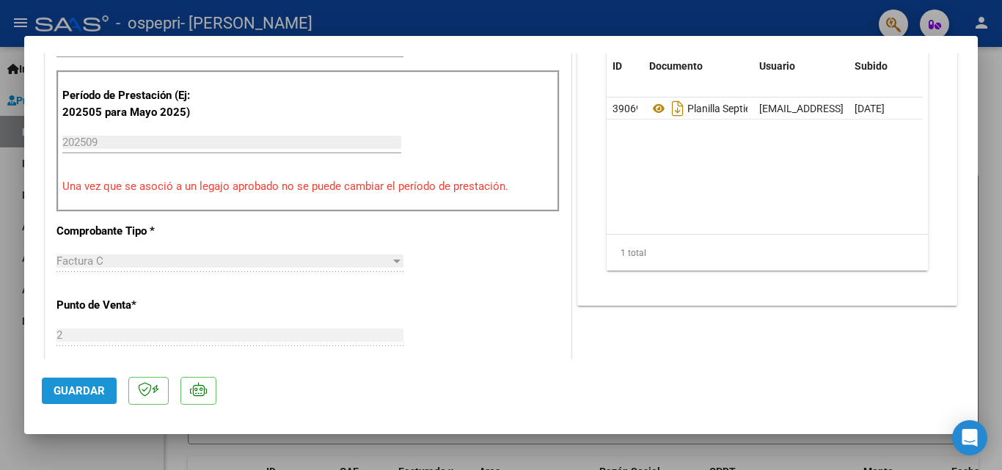
click at [77, 386] on span "Guardar" at bounding box center [79, 390] width 51 height 13
